Goal: Information Seeking & Learning: Learn about a topic

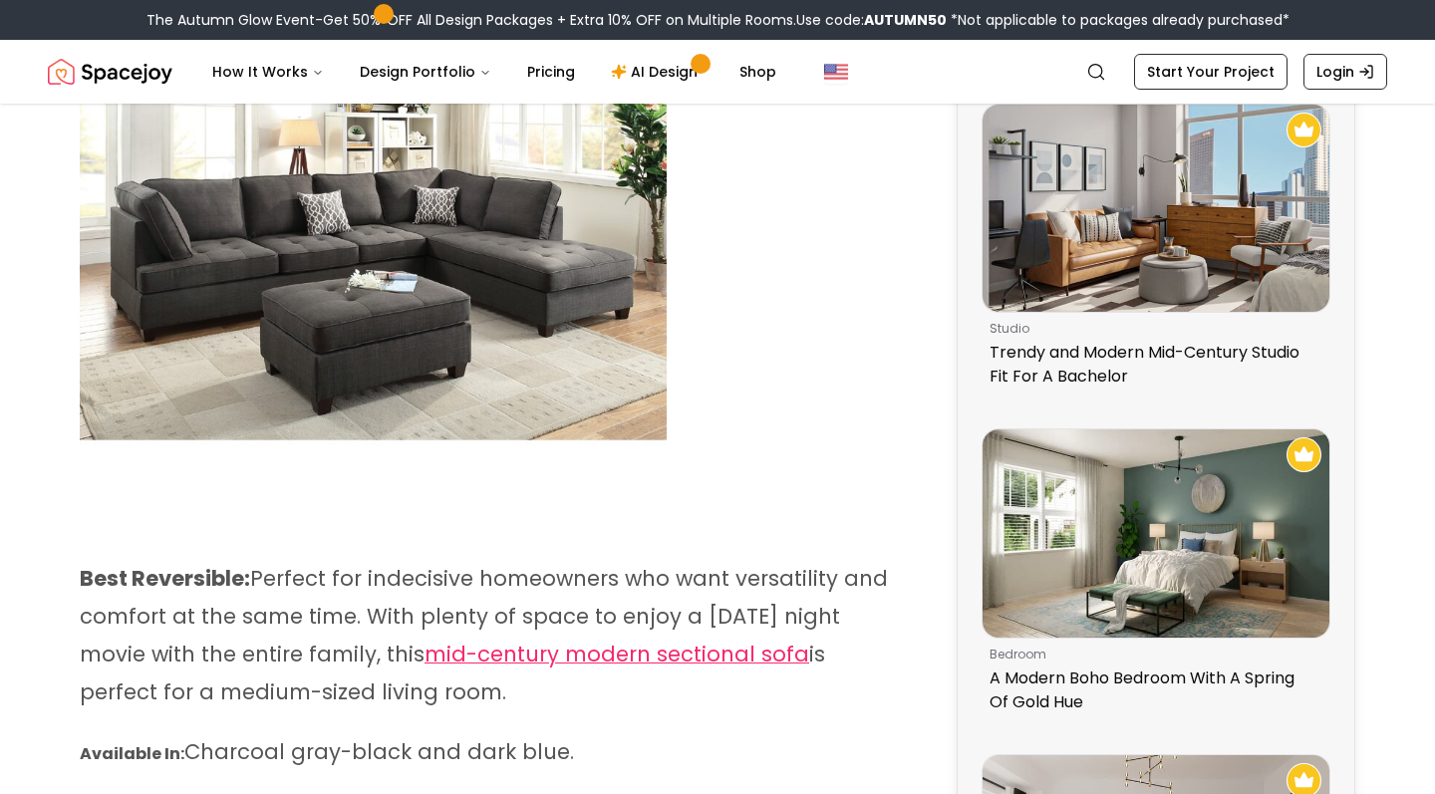
scroll to position [787, 0]
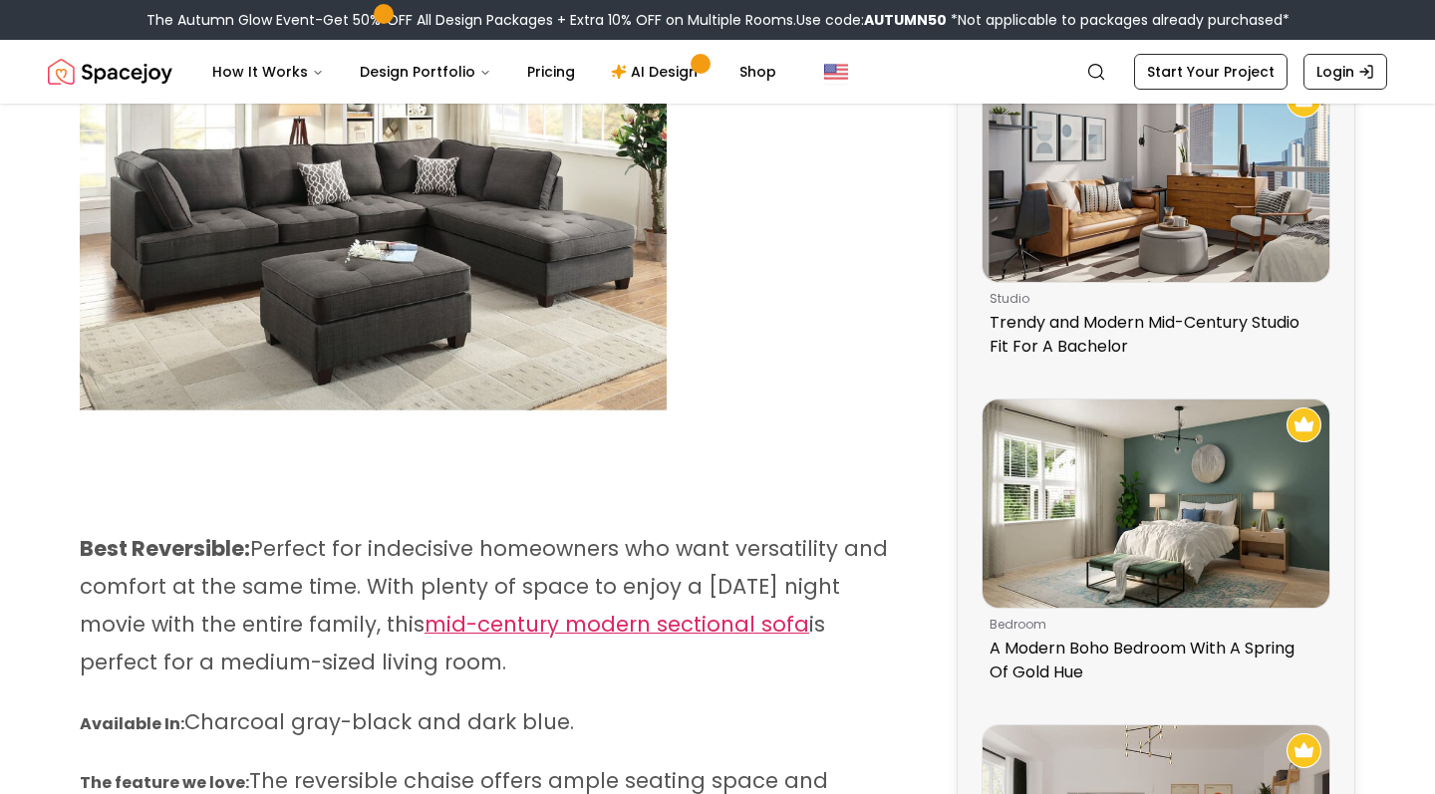
click at [680, 610] on span "mid-century modern sectional sofa" at bounding box center [617, 624] width 385 height 29
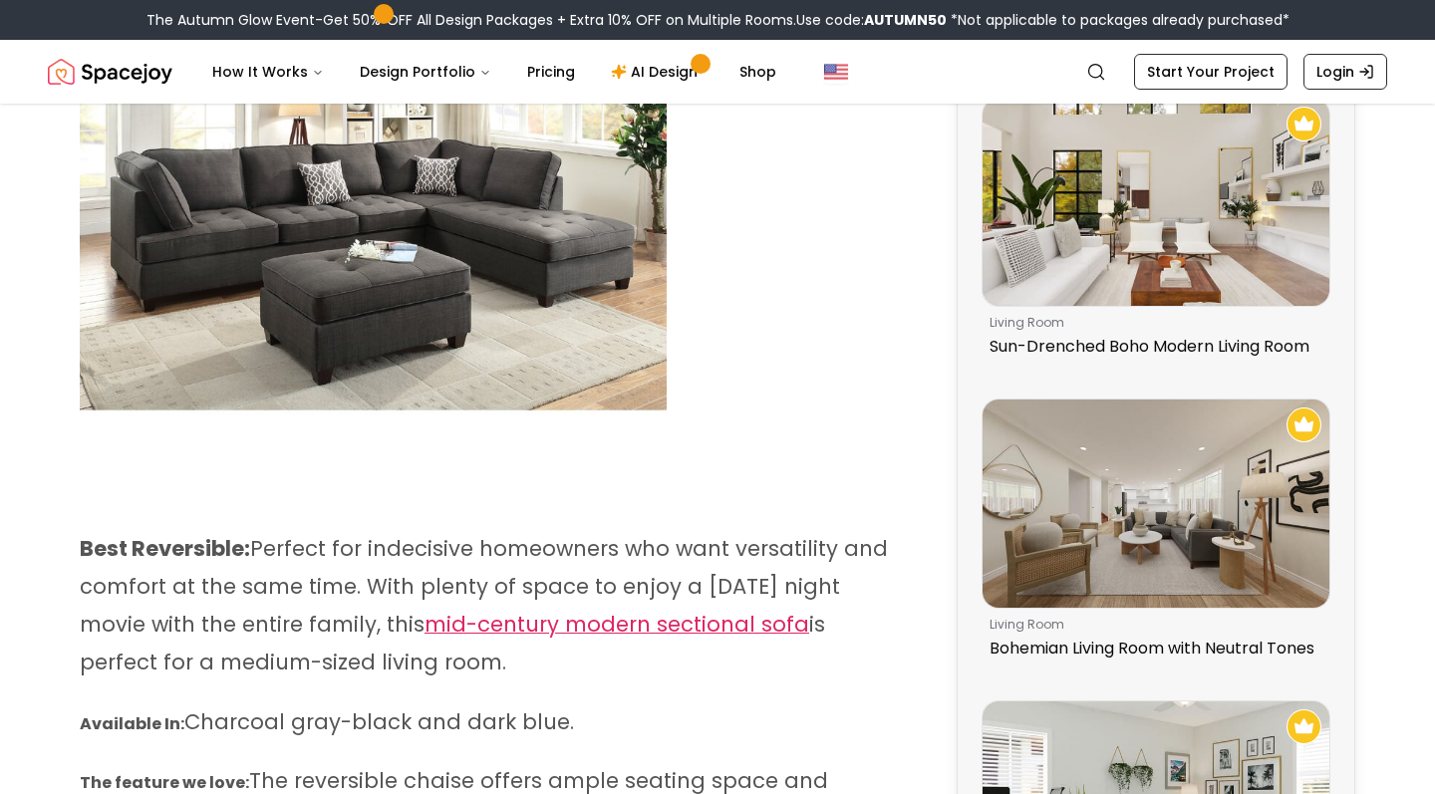
click at [544, 610] on span "mid-century modern sectional sofa" at bounding box center [617, 624] width 385 height 29
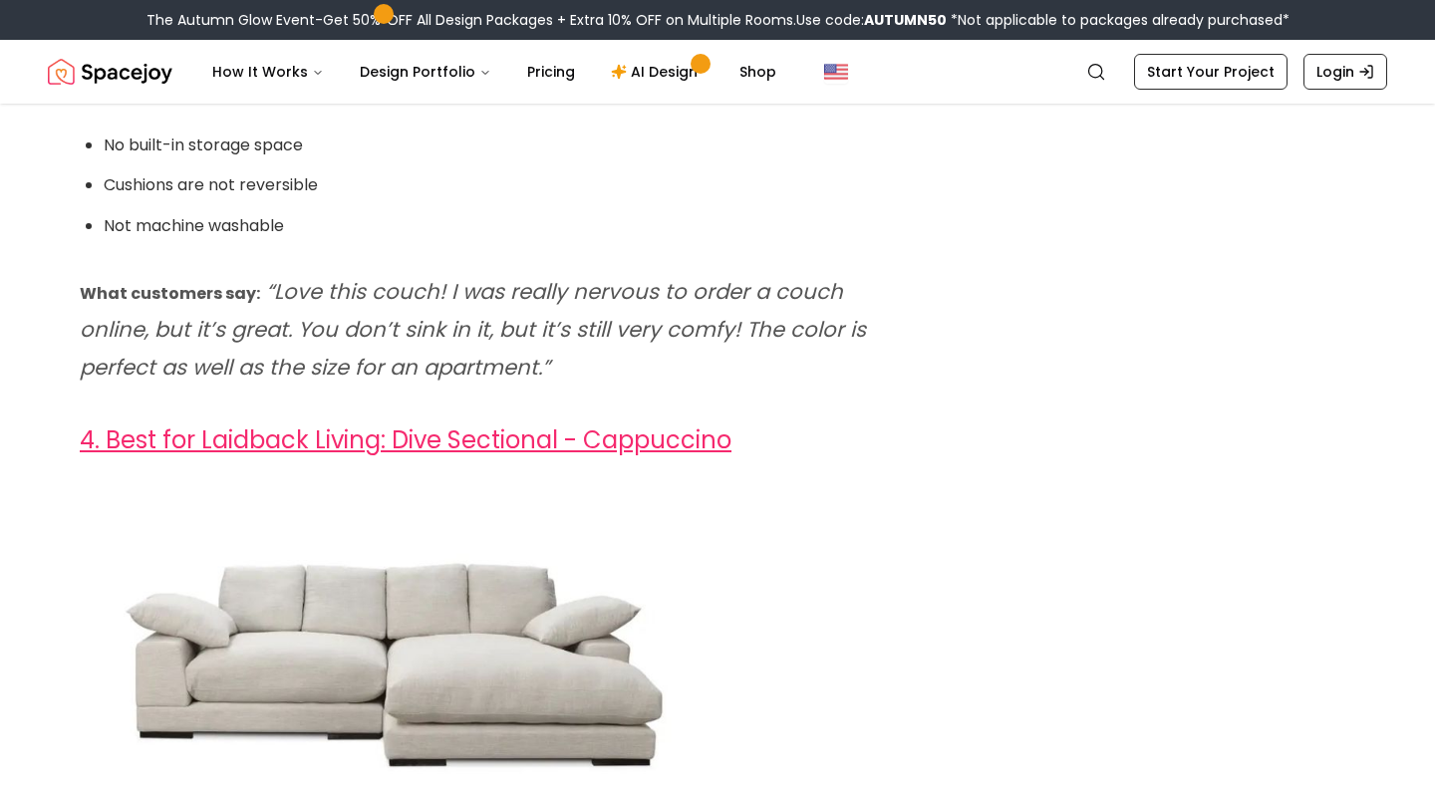
scroll to position [5169, 0]
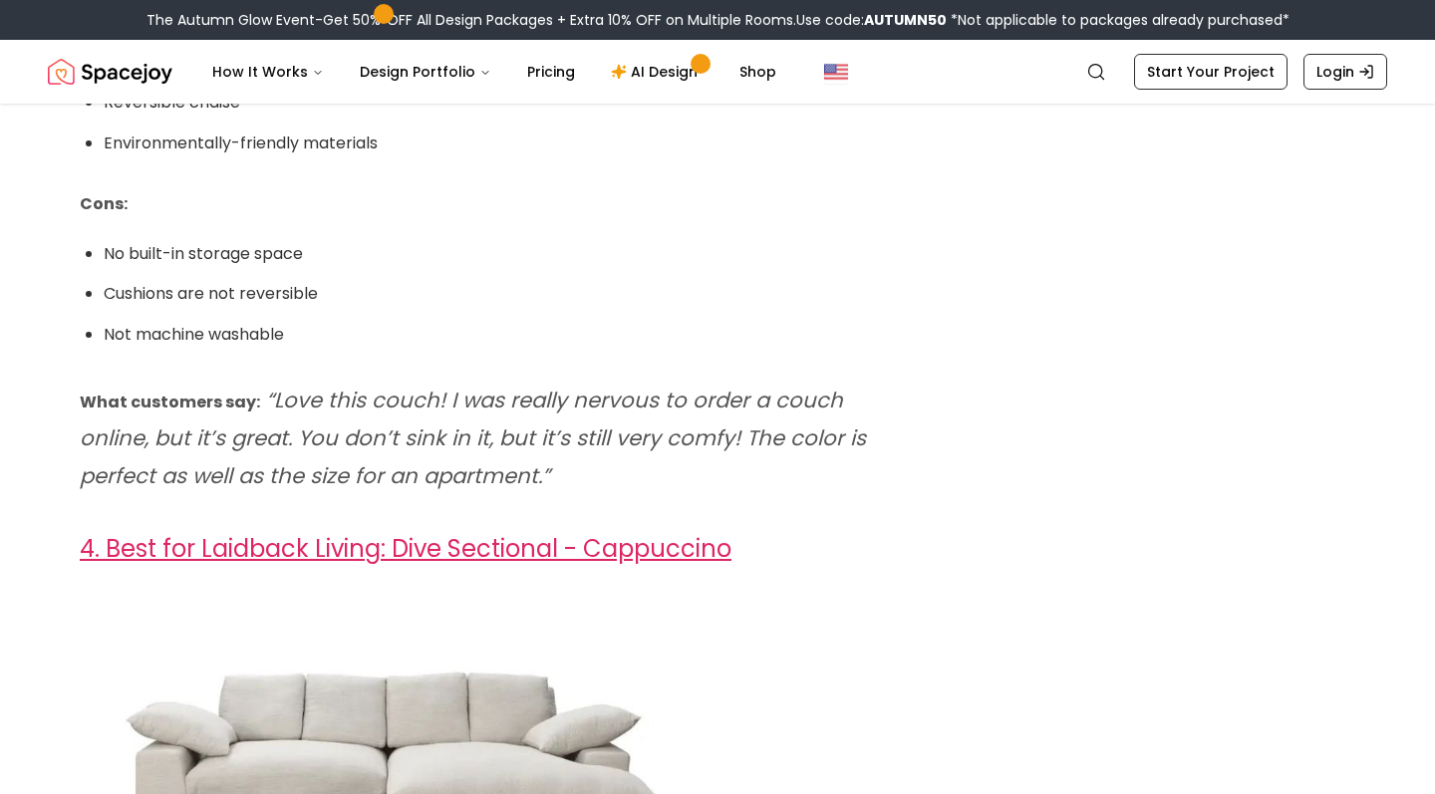
click at [443, 532] on link "4. Best for Laidback Living: Dive Sectional - Cappuccino" at bounding box center [406, 548] width 652 height 33
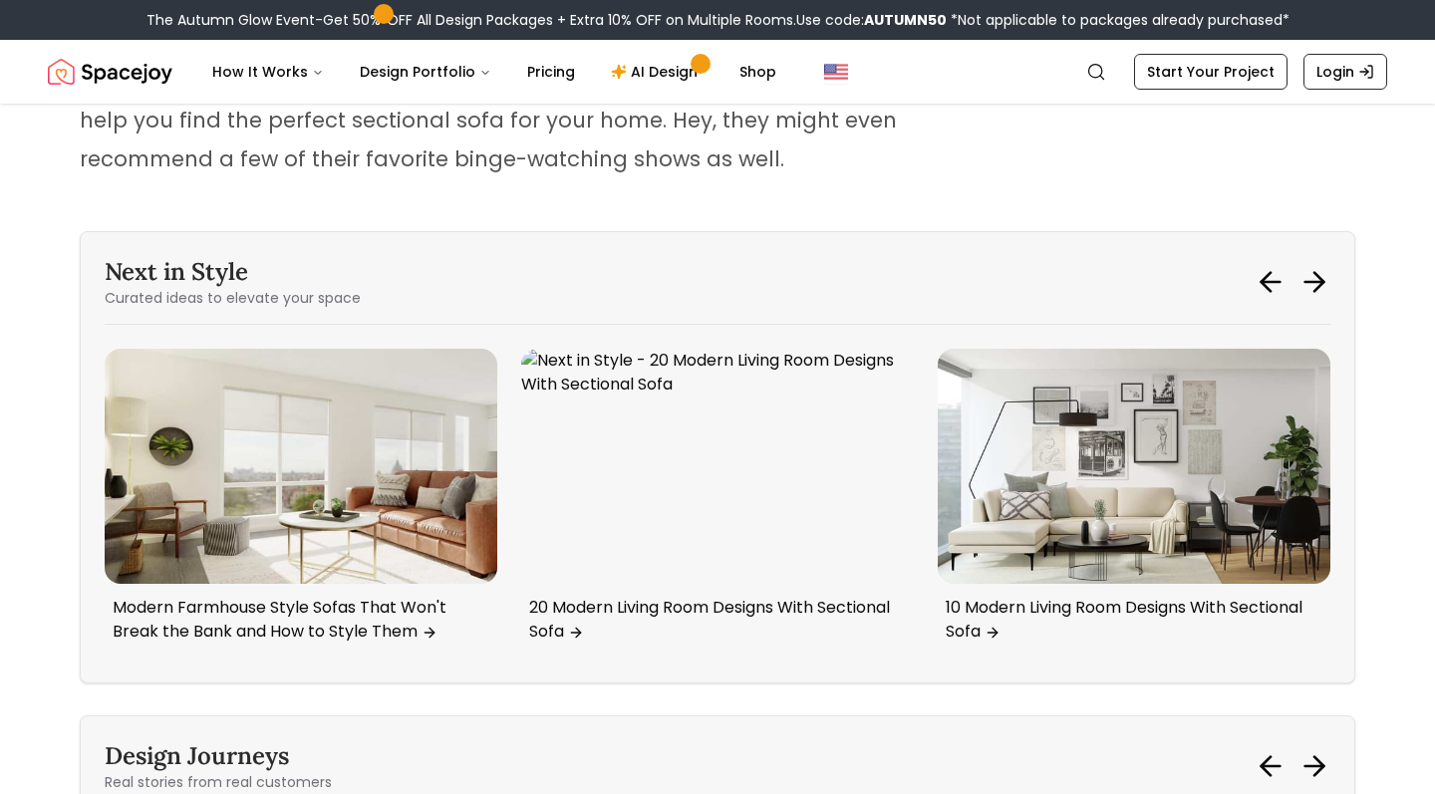
scroll to position [8394, 0]
